Goal: Transaction & Acquisition: Book appointment/travel/reservation

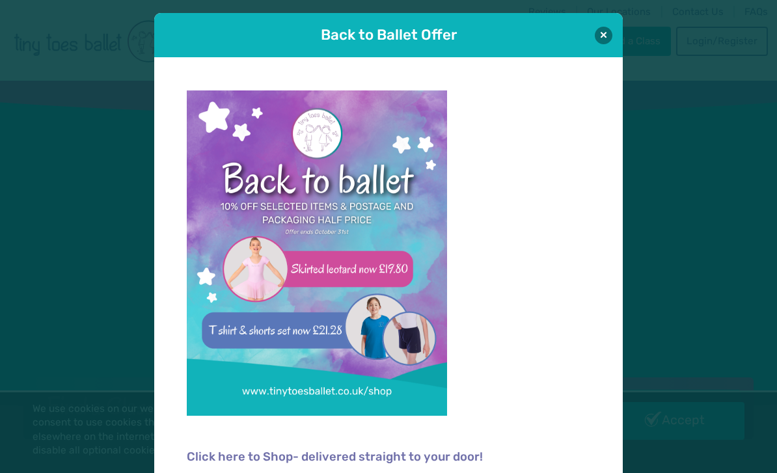
click at [609, 35] on button at bounding box center [603, 36] width 18 height 18
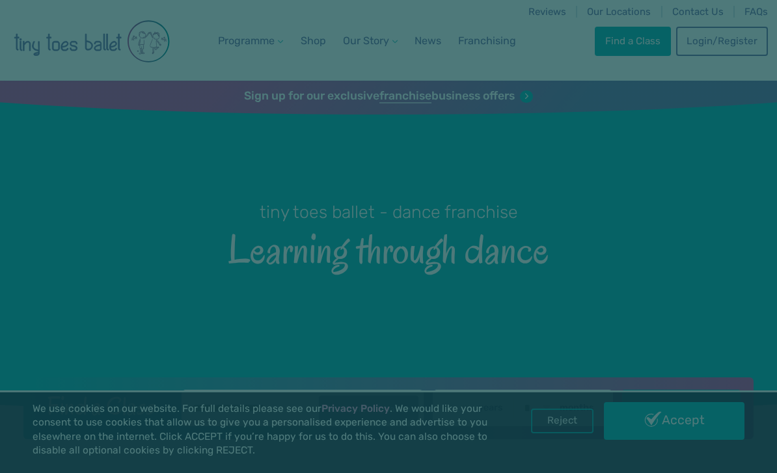
scroll to position [1, 0]
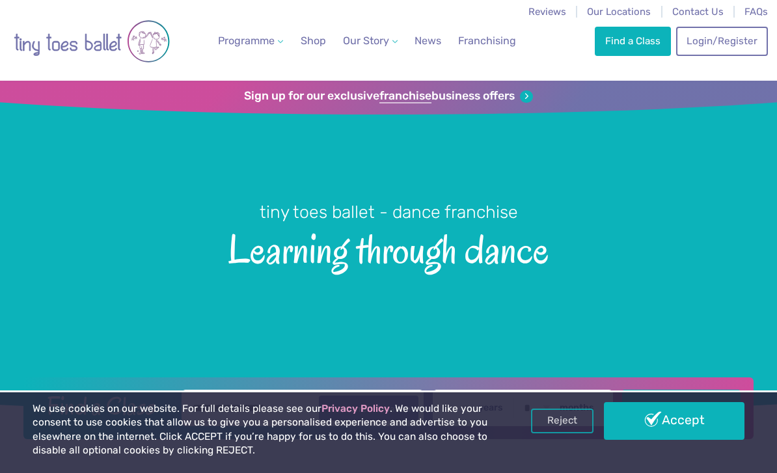
click at [644, 46] on link "Find a Class" at bounding box center [631, 41] width 75 height 29
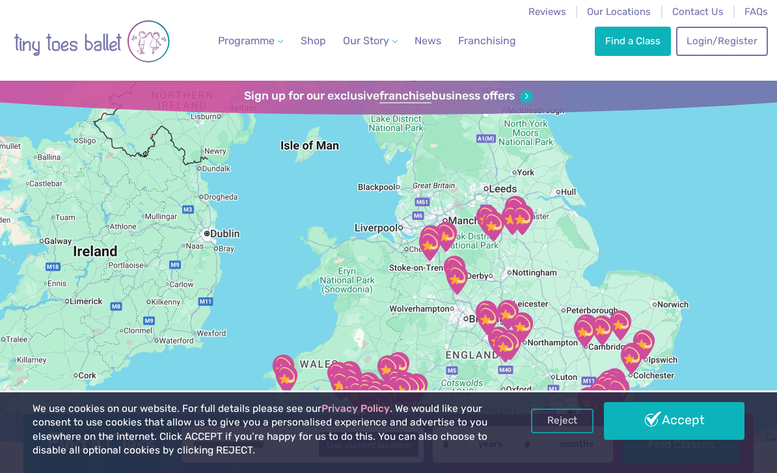
click at [632, 42] on link "Find a Class" at bounding box center [631, 41] width 75 height 29
click at [630, 427] on link "Accept" at bounding box center [674, 421] width 140 height 38
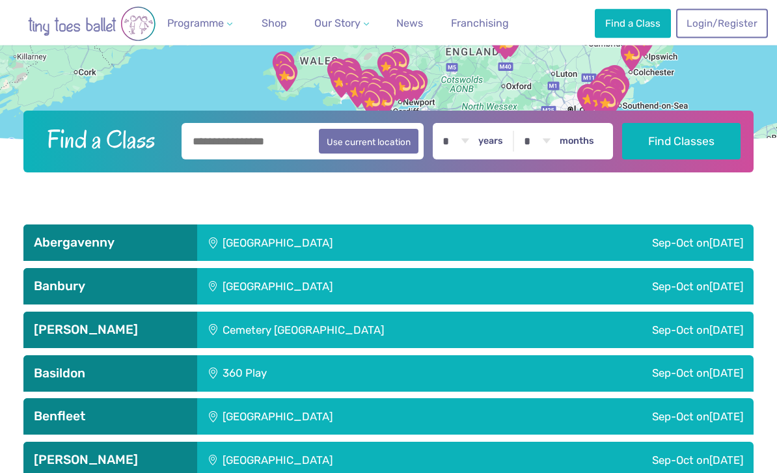
scroll to position [315, 0]
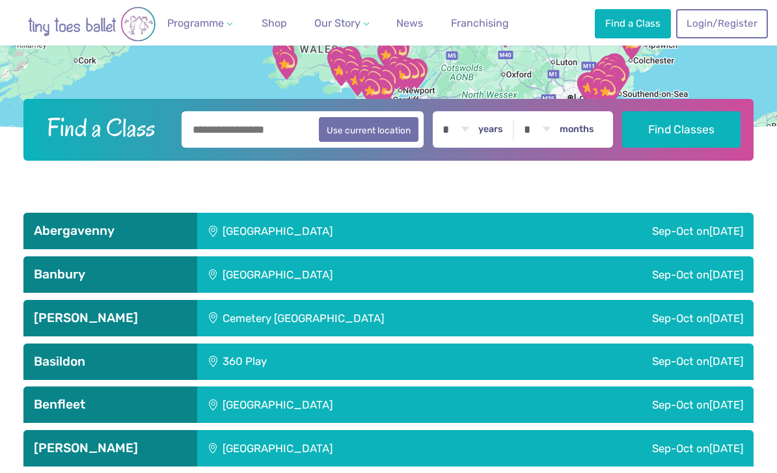
click at [278, 148] on input "text" at bounding box center [301, 129] width 241 height 36
click at [393, 142] on button "Use current location" at bounding box center [369, 129] width 100 height 25
click at [284, 148] on input "**********" at bounding box center [301, 129] width 241 height 36
type input "*"
type input "********"
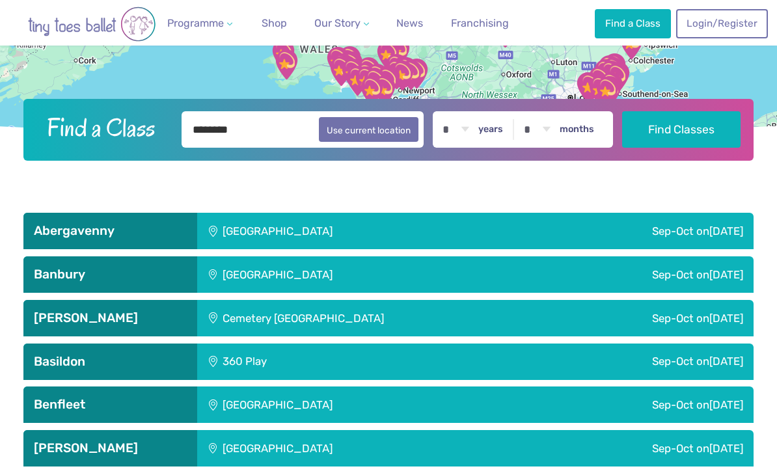
click at [476, 148] on select "* * * * * * * * * * ** ** **" at bounding box center [456, 129] width 40 height 36
select select "*"
click at [674, 148] on button "Find Classes" at bounding box center [681, 129] width 118 height 36
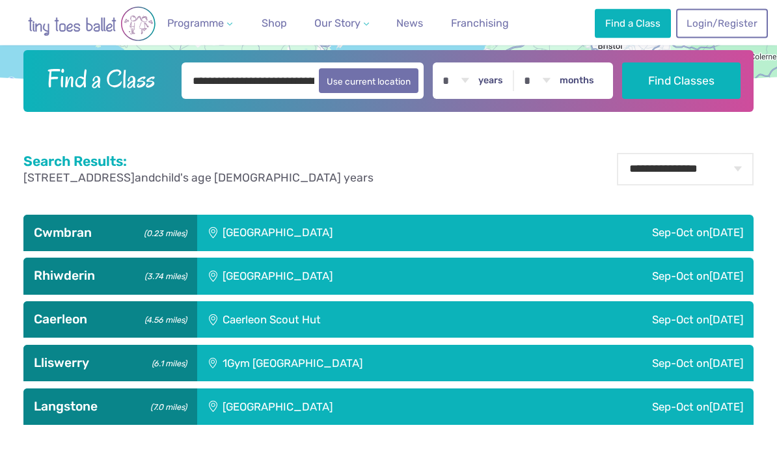
click at [74, 252] on div "Cwmbran (0.23 miles)" at bounding box center [110, 233] width 174 height 36
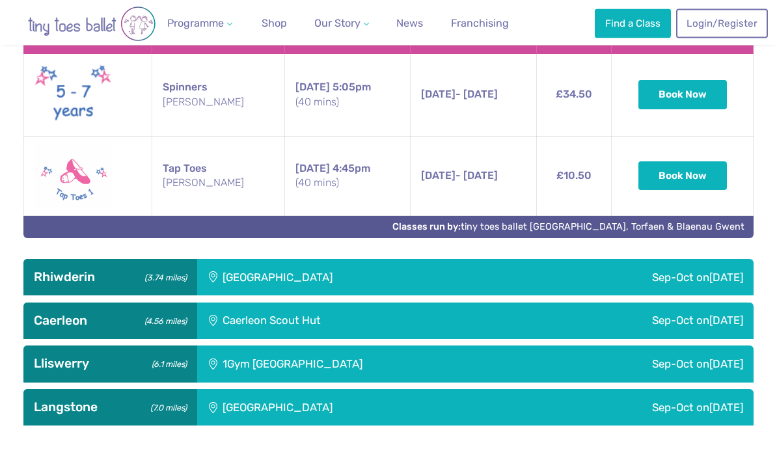
scroll to position [665, 0]
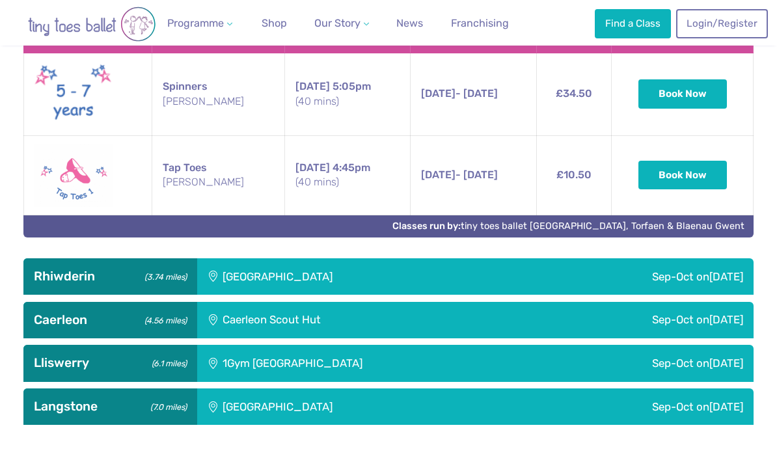
click at [695, 189] on button "Book Now" at bounding box center [682, 175] width 88 height 29
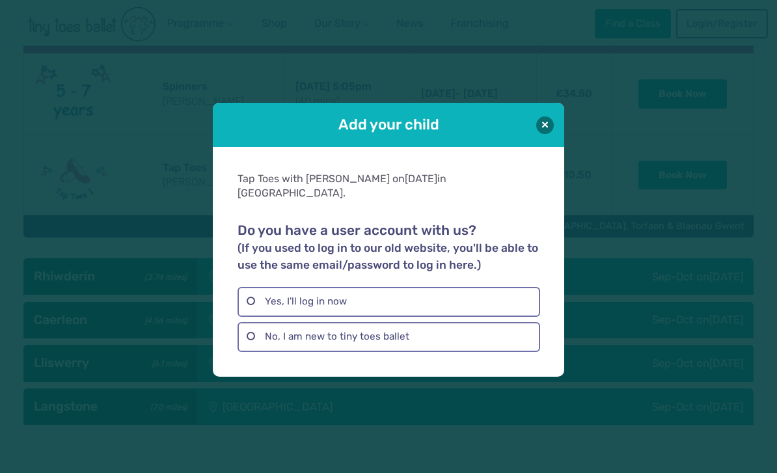
click at [431, 315] on label "Yes, I'll log in now" at bounding box center [388, 302] width 302 height 30
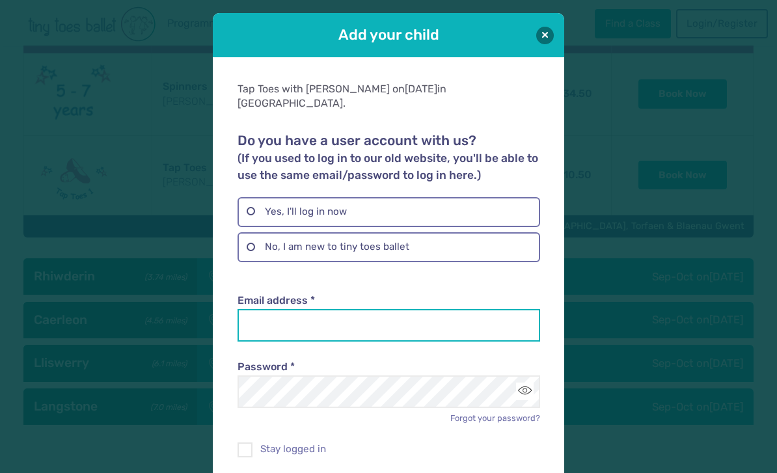
click at [377, 309] on input "Email address *" at bounding box center [388, 325] width 302 height 33
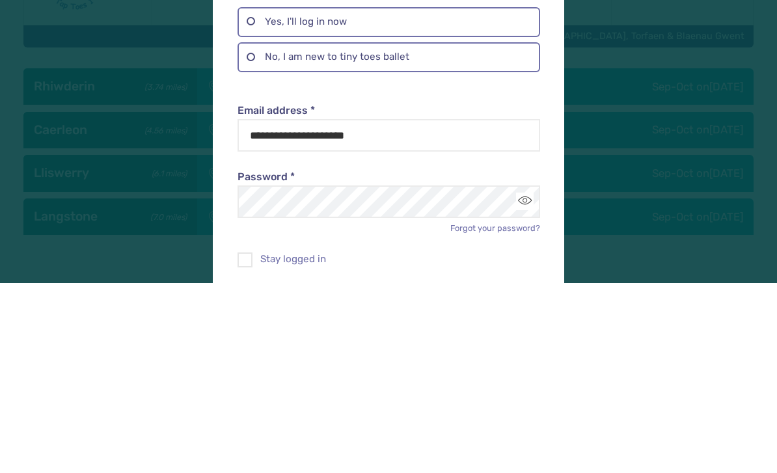
scroll to position [855, 0]
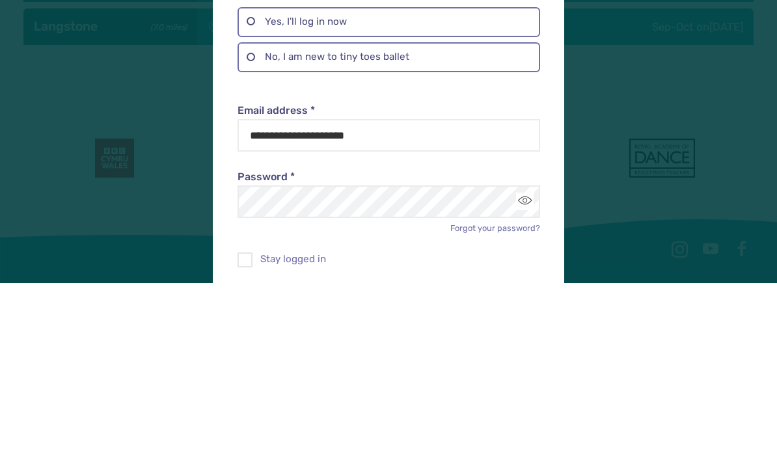
scroll to position [1044, 0]
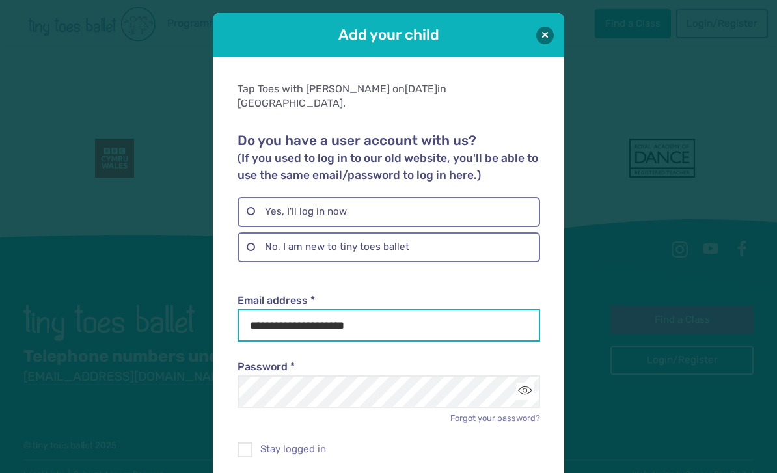
type input "**********"
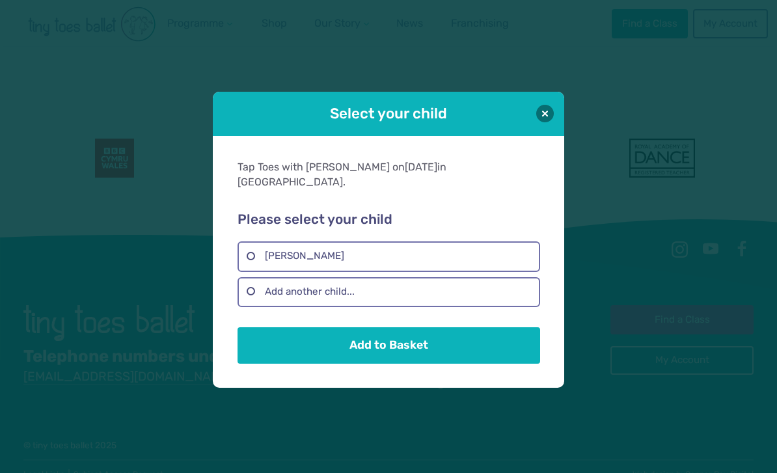
click at [390, 271] on label "Sophie Holden" at bounding box center [388, 256] width 302 height 30
click at [395, 364] on button "Add to Basket" at bounding box center [388, 345] width 302 height 36
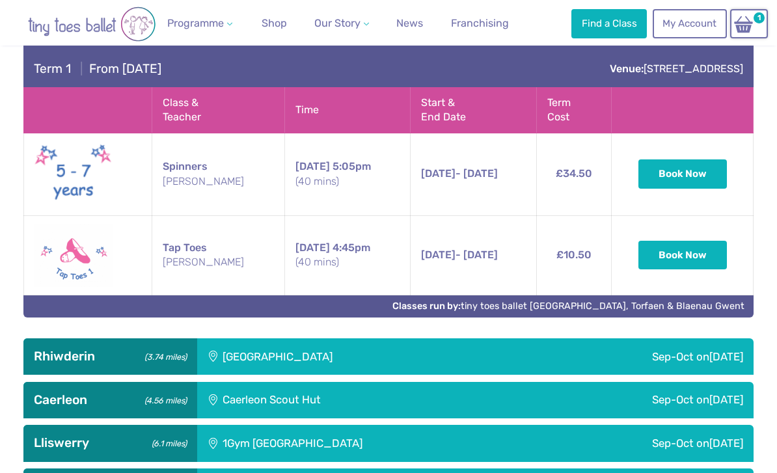
scroll to position [584, 0]
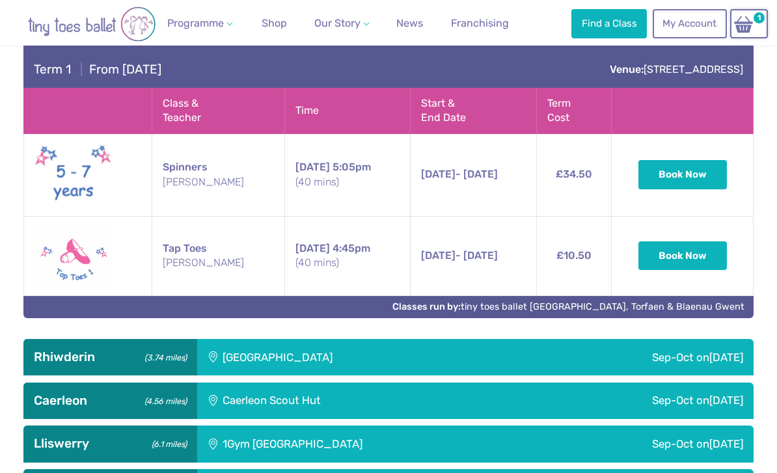
click at [750, 21] on img at bounding box center [743, 24] width 25 height 19
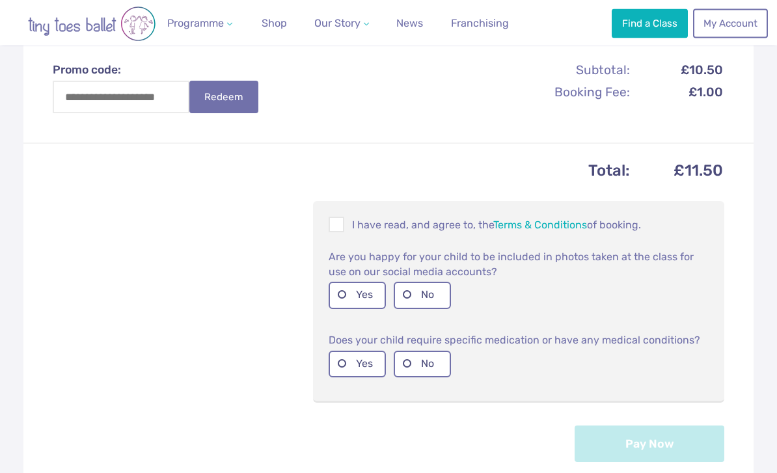
scroll to position [445, 0]
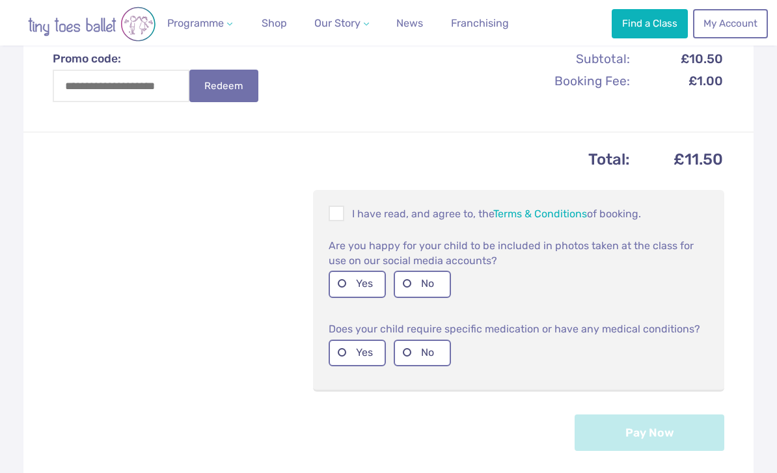
click at [343, 211] on span at bounding box center [337, 215] width 14 height 12
click at [419, 280] on label "No" at bounding box center [421, 284] width 57 height 27
click at [421, 348] on label "No" at bounding box center [421, 352] width 57 height 27
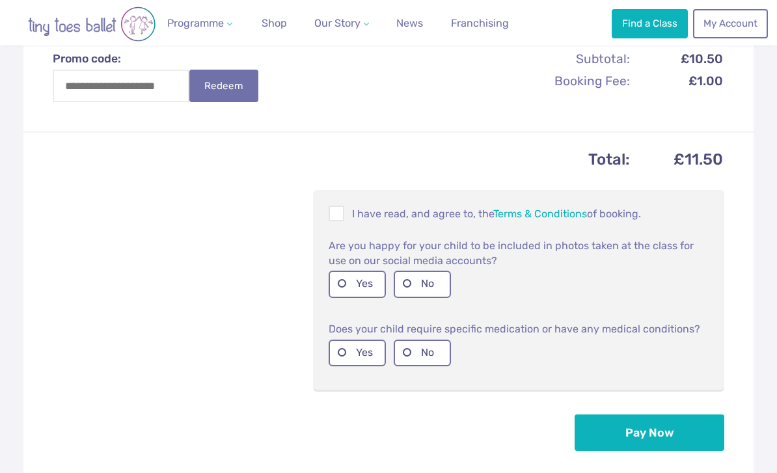
click at [672, 427] on button "Pay Now" at bounding box center [649, 432] width 150 height 36
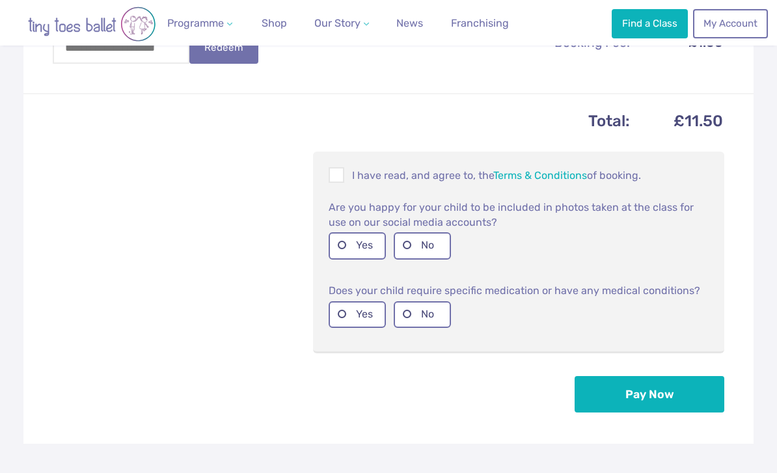
scroll to position [486, 0]
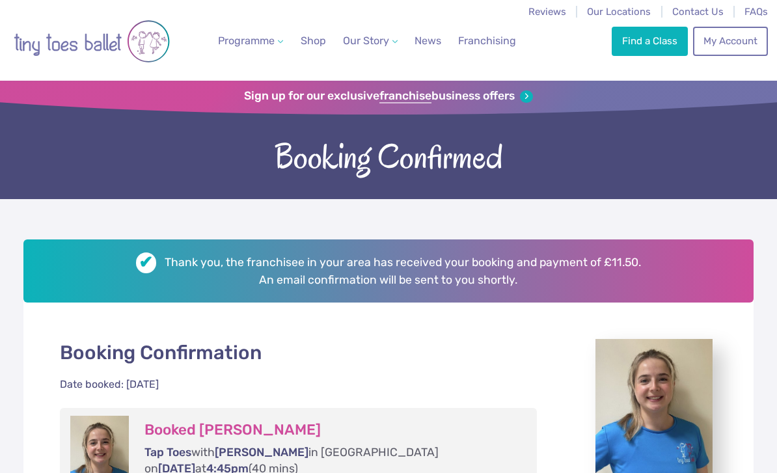
click at [655, 44] on link "Find a Class" at bounding box center [648, 41] width 75 height 29
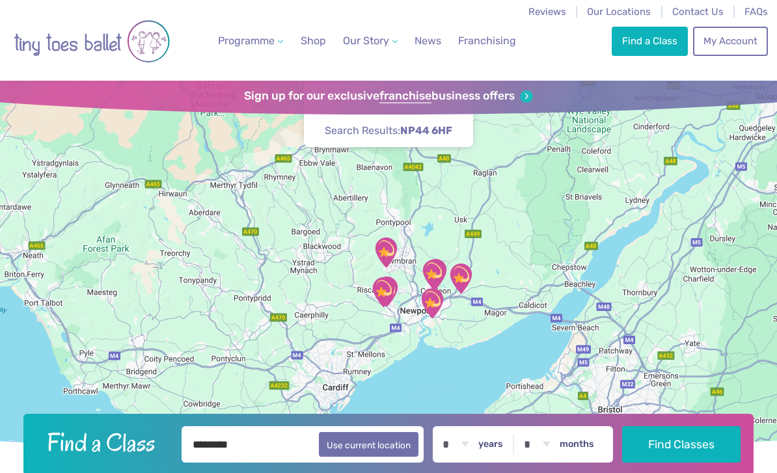
click at [737, 40] on link "My Account" at bounding box center [730, 41] width 74 height 29
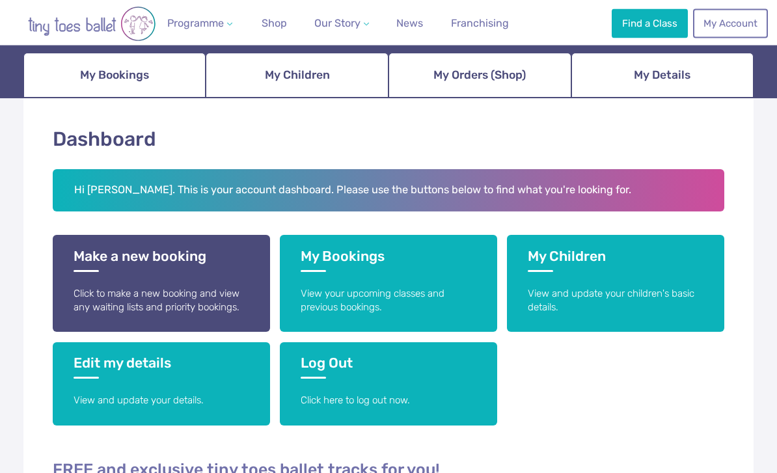
scroll to position [144, 0]
click at [378, 254] on h3 "My Bookings" at bounding box center [388, 260] width 176 height 24
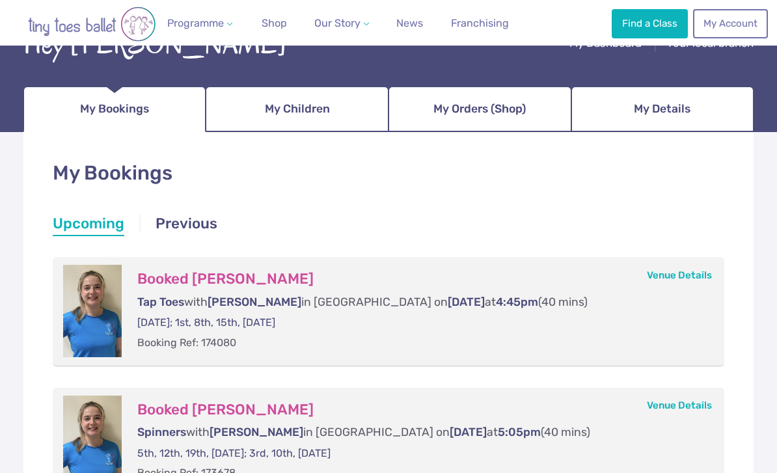
scroll to position [109, 0]
click at [501, 111] on span "My Orders (Shop)" at bounding box center [479, 109] width 92 height 23
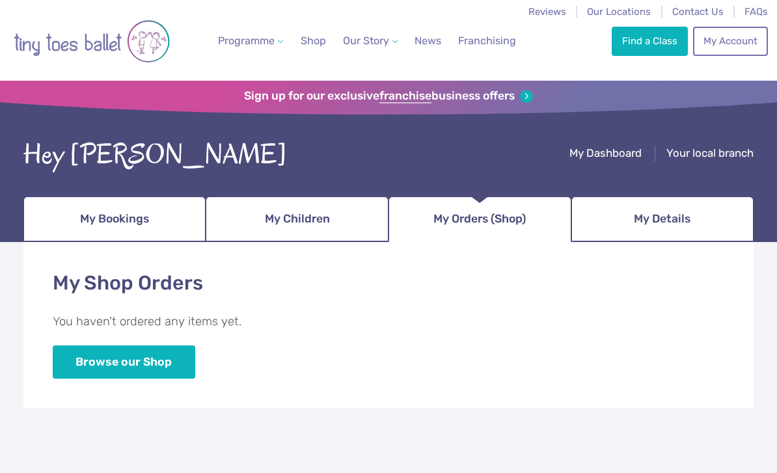
click at [73, 213] on link "My Bookings" at bounding box center [114, 219] width 183 height 46
click at [70, 219] on link "My Bookings" at bounding box center [114, 219] width 183 height 46
click at [107, 224] on span "My Bookings" at bounding box center [114, 218] width 69 height 23
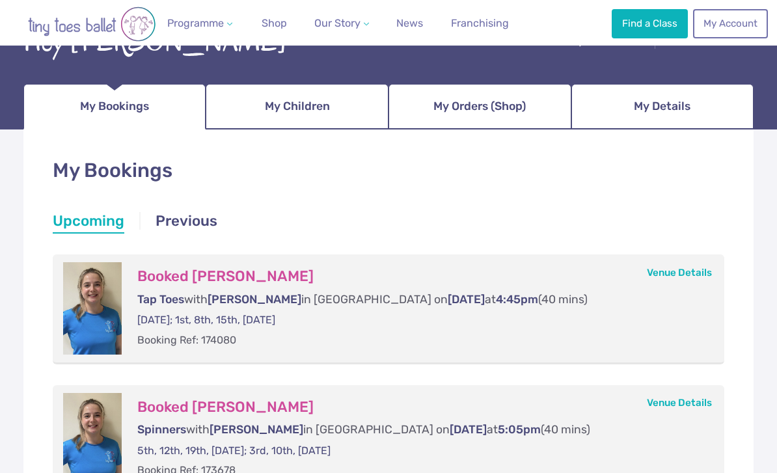
scroll to position [111, 0]
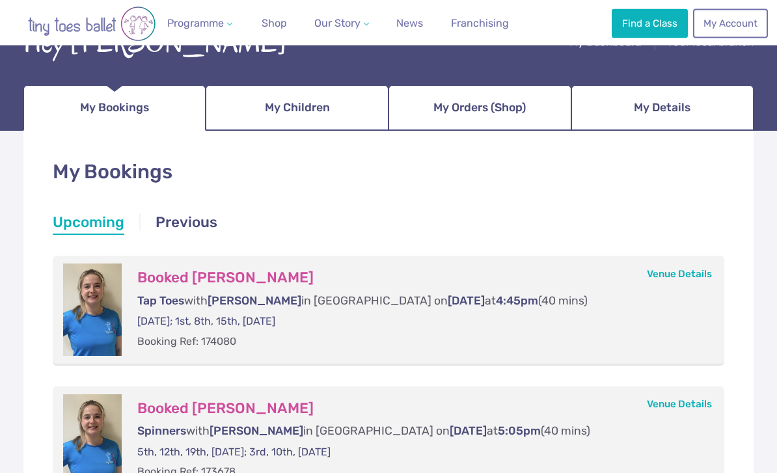
click at [676, 111] on span "My Details" at bounding box center [661, 108] width 57 height 23
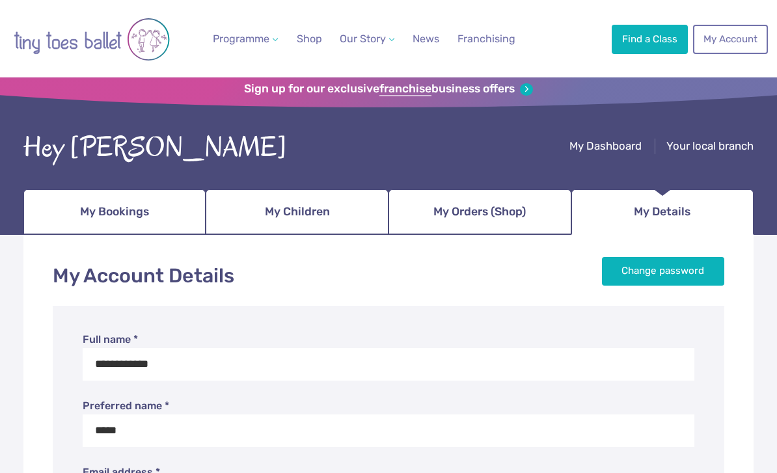
scroll to position [8, 0]
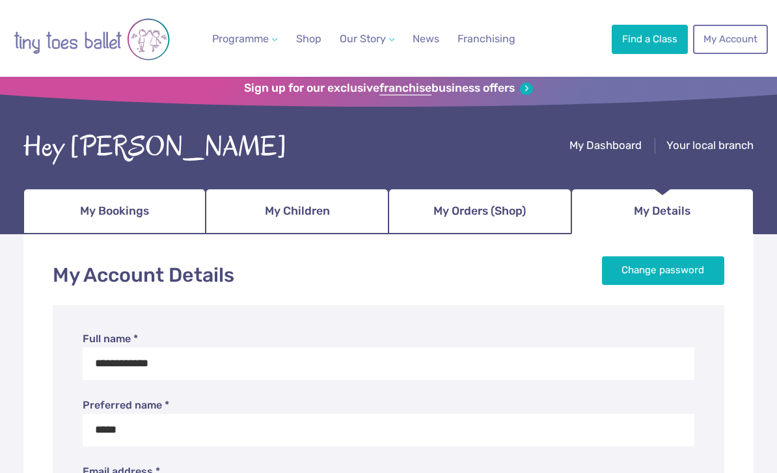
click at [737, 41] on link "My Account" at bounding box center [730, 39] width 74 height 29
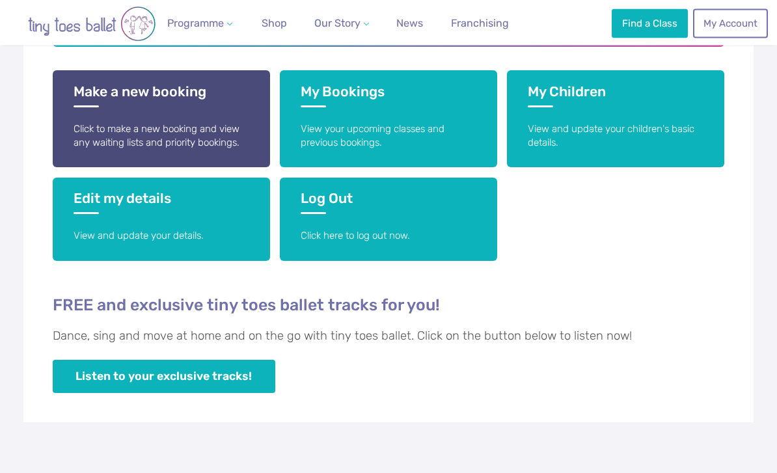
scroll to position [309, 0]
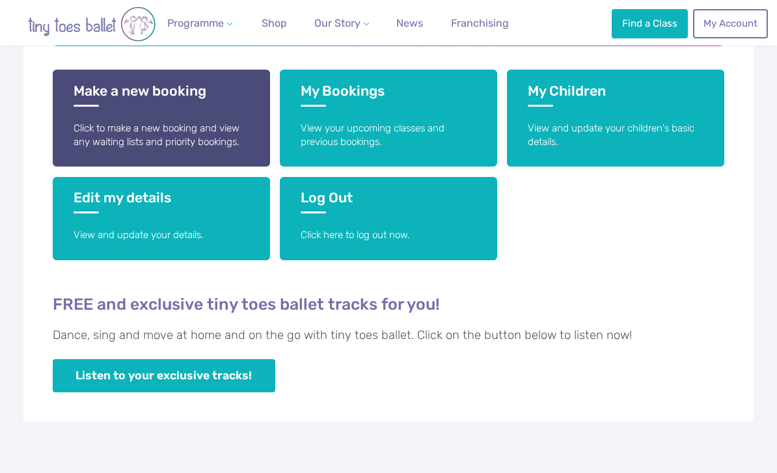
click at [98, 107] on link "Make a new booking Click to make a new booking and view any waiting lists and p…" at bounding box center [161, 118] width 217 height 97
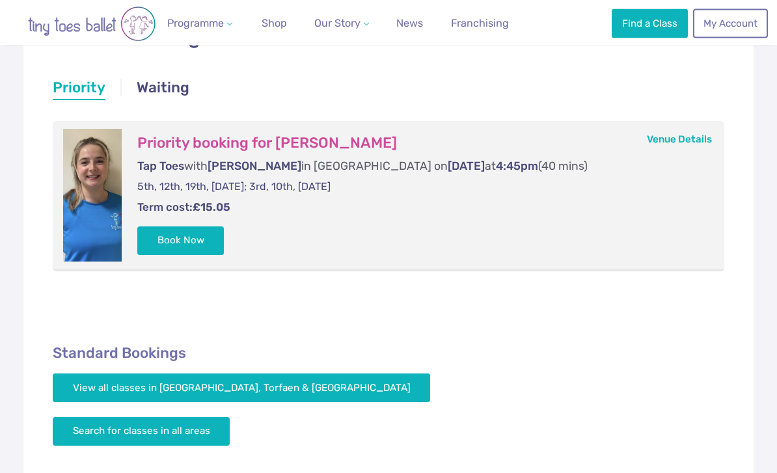
scroll to position [246, 0]
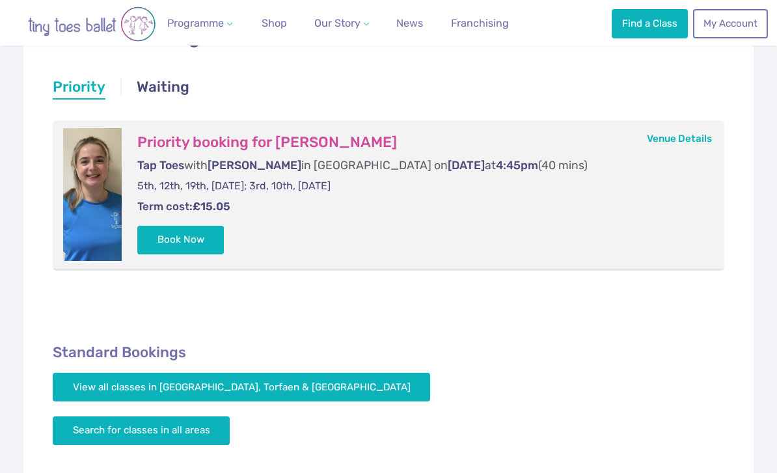
click at [174, 236] on button "Book Now" at bounding box center [180, 240] width 87 height 29
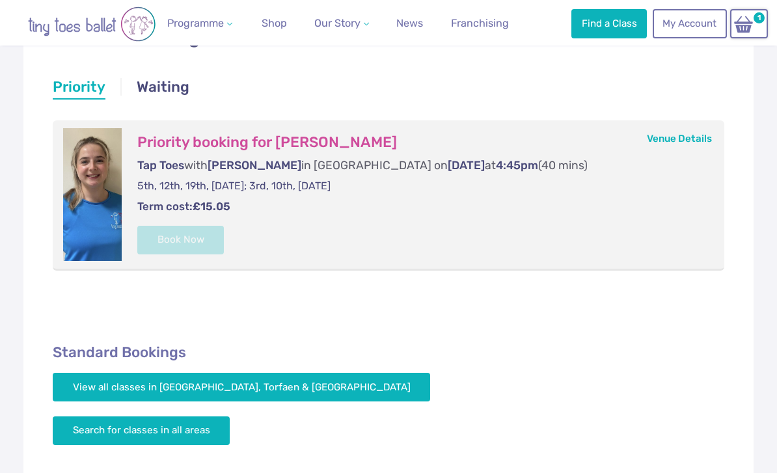
click at [741, 33] on img at bounding box center [743, 24] width 25 height 19
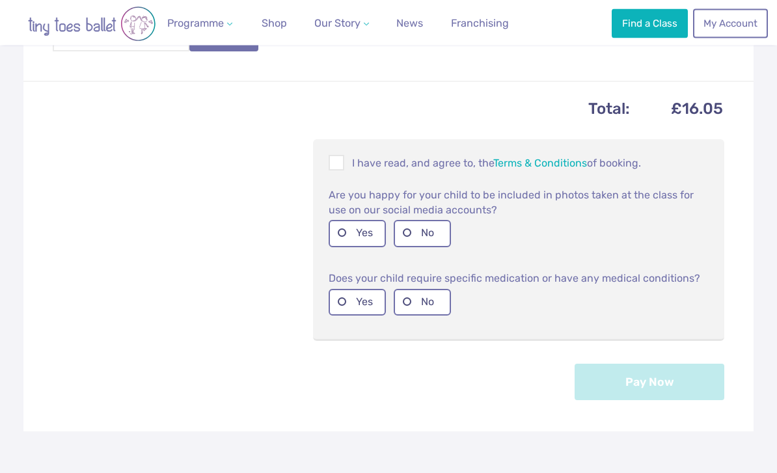
scroll to position [500, 0]
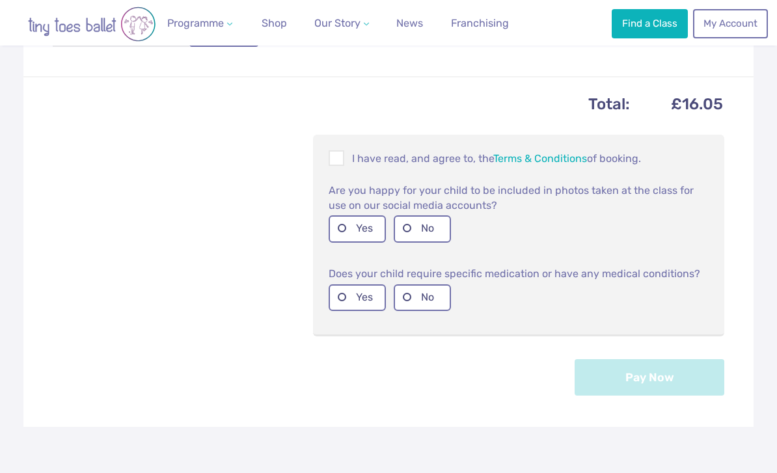
click at [341, 156] on span at bounding box center [337, 160] width 14 height 12
click at [421, 215] on label "No" at bounding box center [421, 228] width 57 height 27
click at [426, 284] on label "No" at bounding box center [421, 297] width 57 height 27
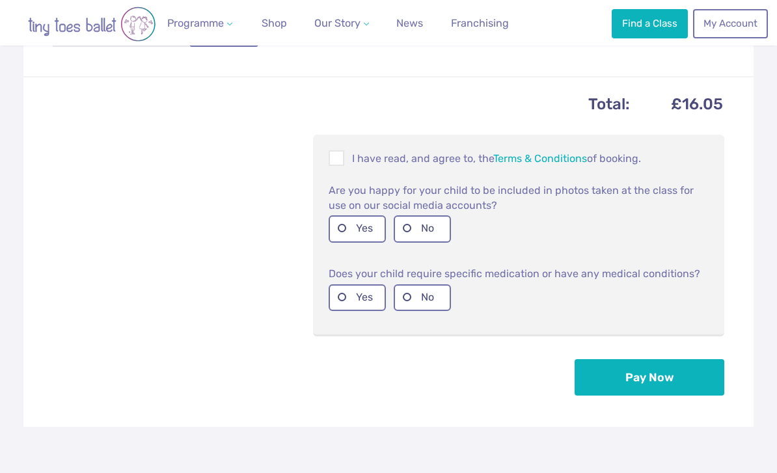
click at [651, 386] on button "Pay Now" at bounding box center [649, 377] width 150 height 36
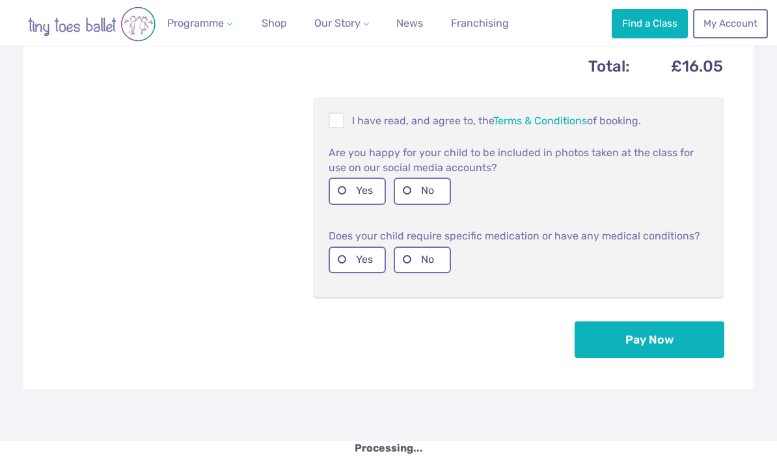
scroll to position [542, 0]
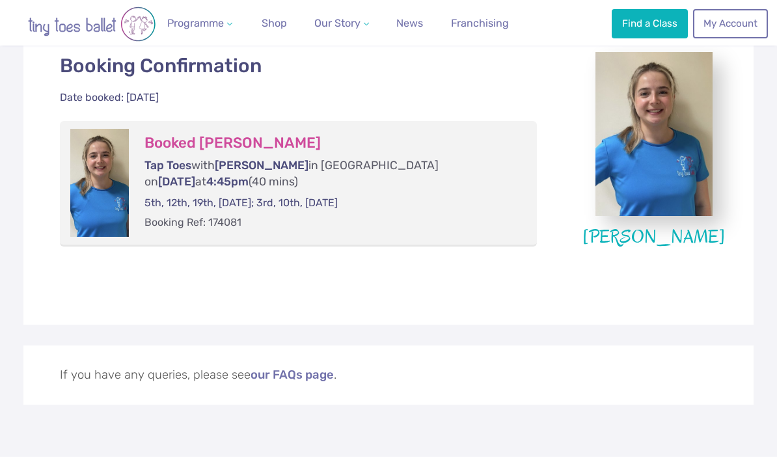
scroll to position [291, 0]
